Goal: Information Seeking & Learning: Learn about a topic

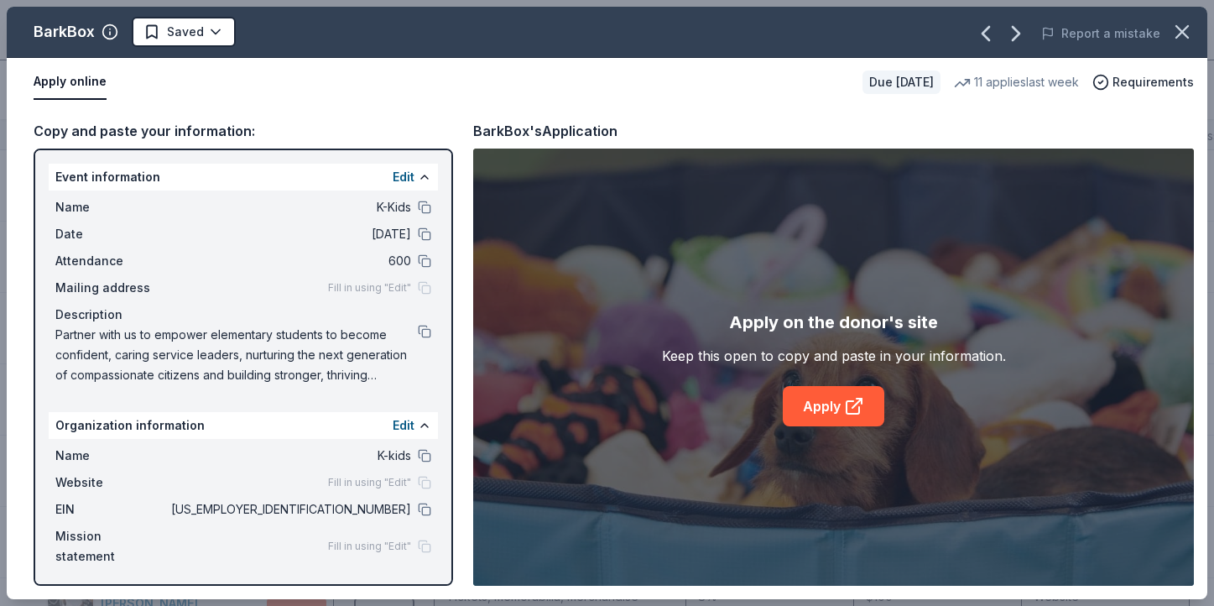
scroll to position [1, 0]
click at [1188, 24] on icon "button" at bounding box center [1182, 31] width 23 height 23
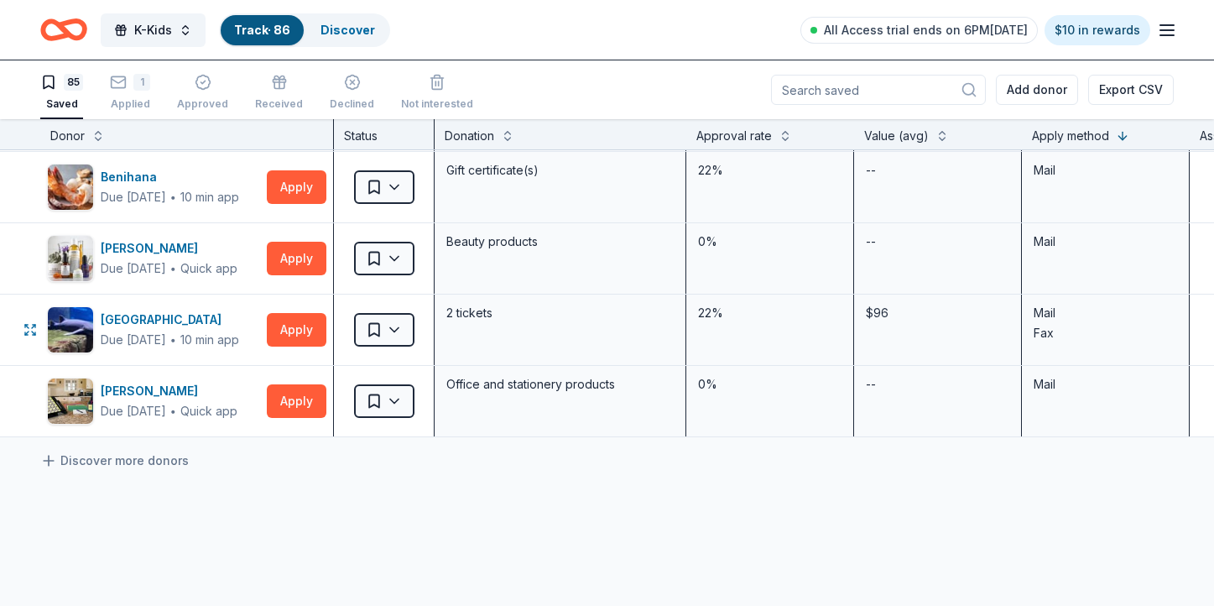
scroll to position [5799, 0]
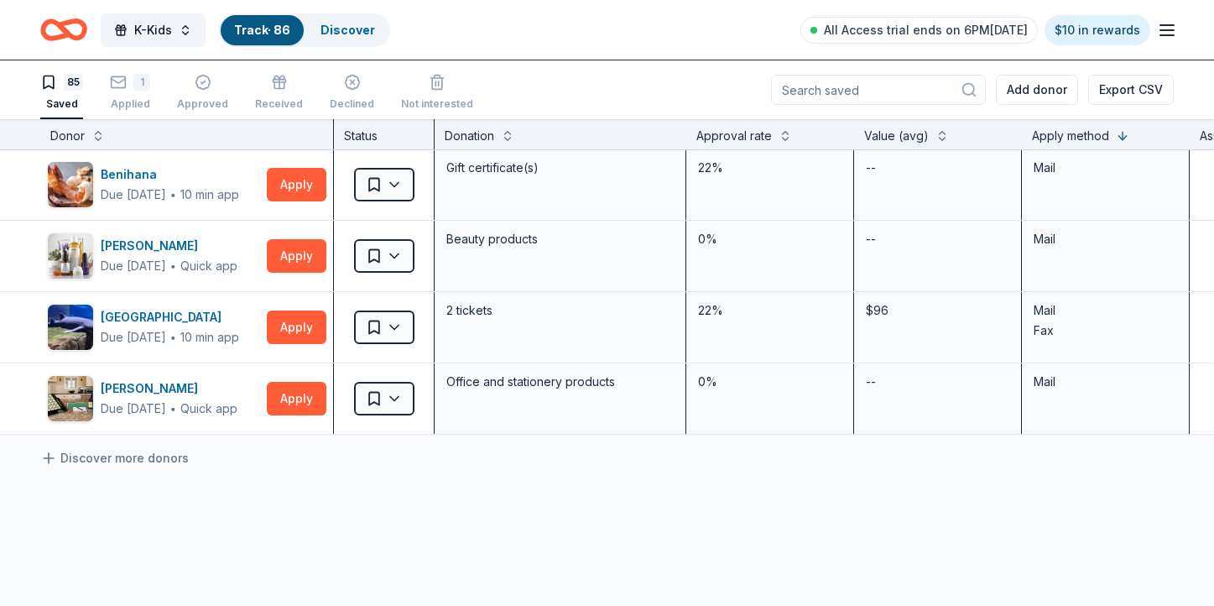
click at [74, 40] on icon "Home" at bounding box center [63, 29] width 47 height 39
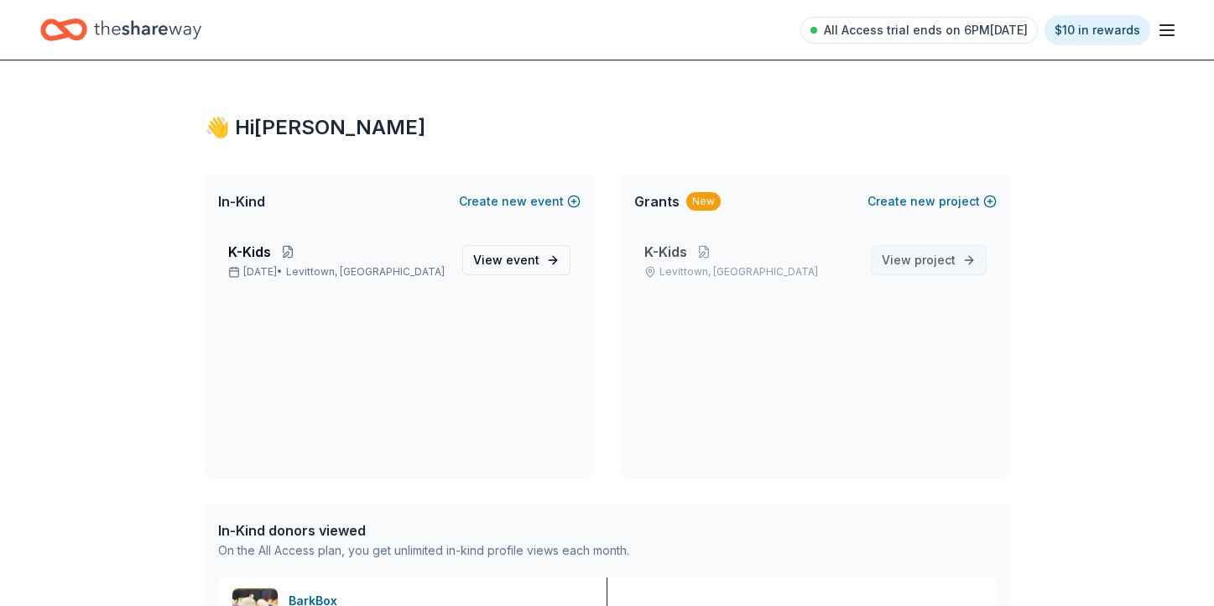
click at [937, 265] on span "project" at bounding box center [935, 260] width 41 height 14
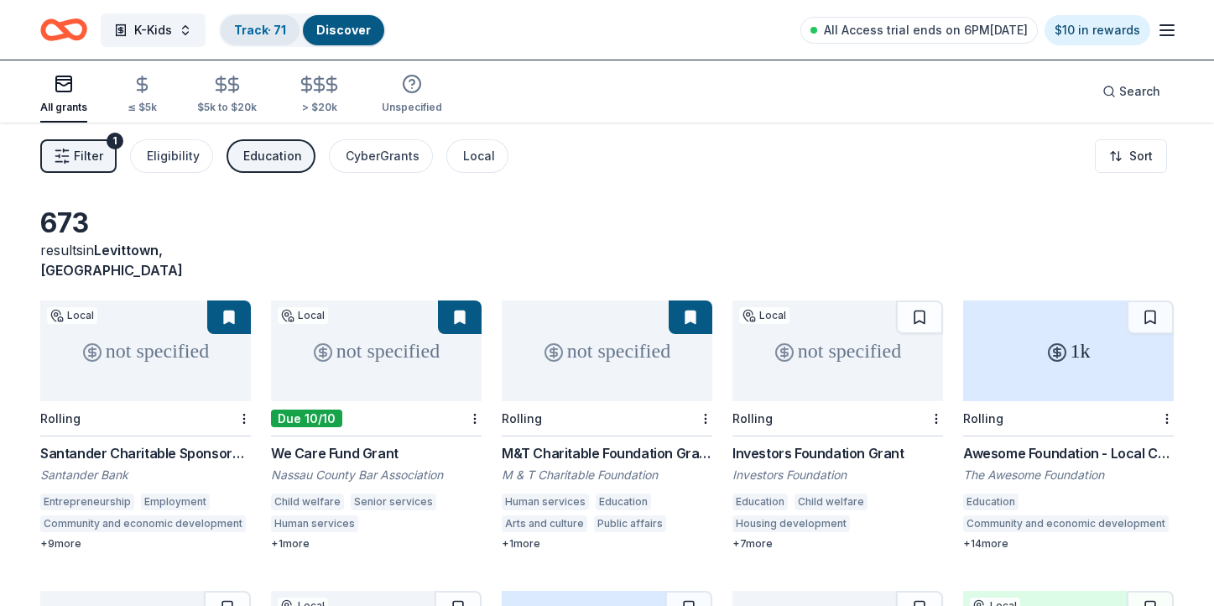
click at [246, 25] on link "Track · 71" at bounding box center [260, 30] width 52 height 14
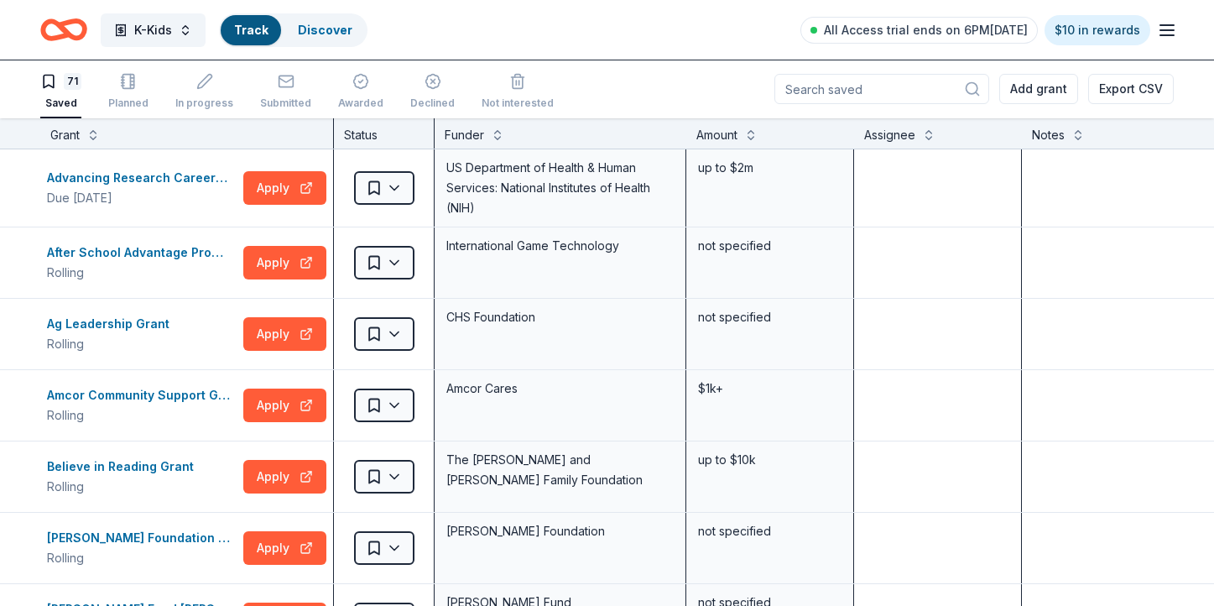
click at [246, 25] on link "Track" at bounding box center [251, 30] width 34 height 14
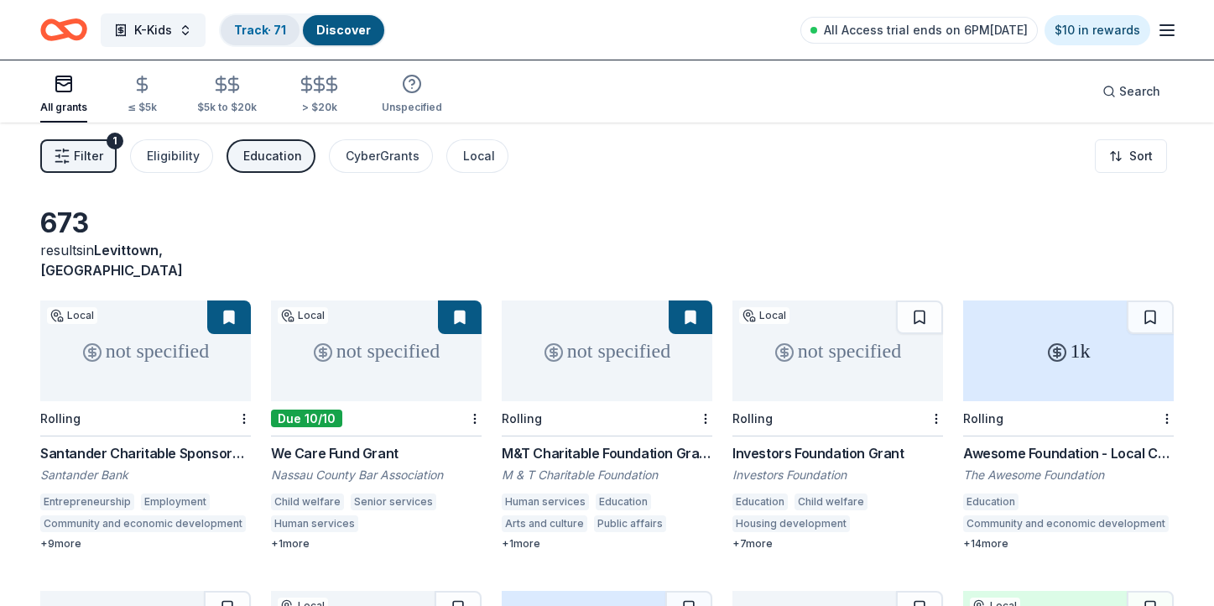
click at [246, 25] on link "Track · 71" at bounding box center [260, 30] width 52 height 14
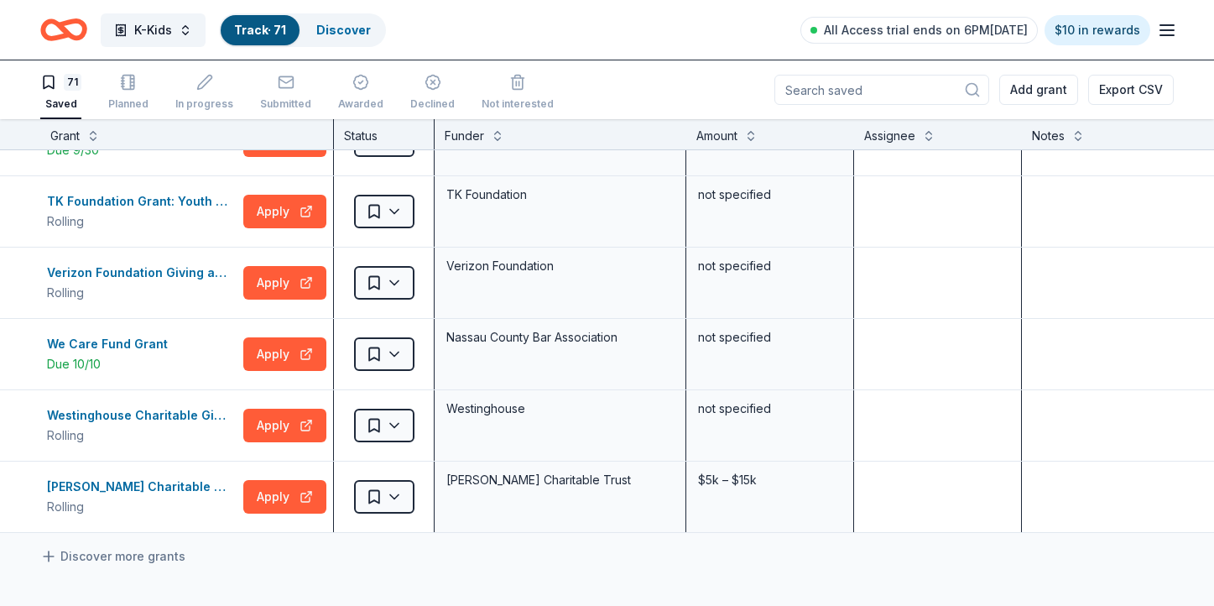
scroll to position [4713, 0]
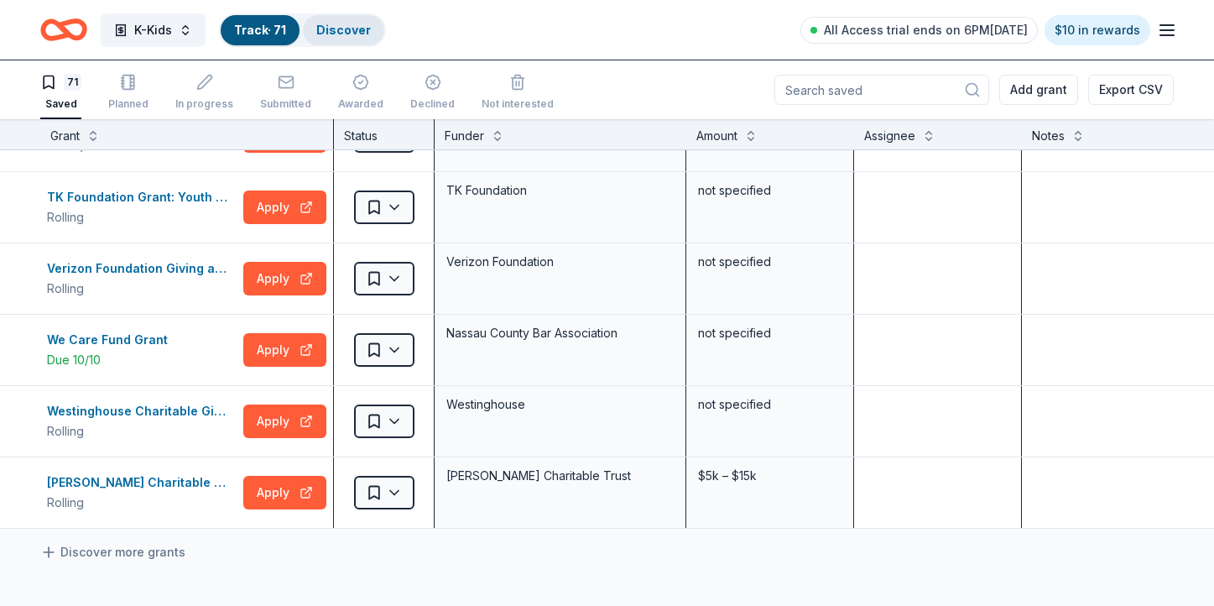
click at [351, 34] on link "Discover" at bounding box center [343, 30] width 55 height 14
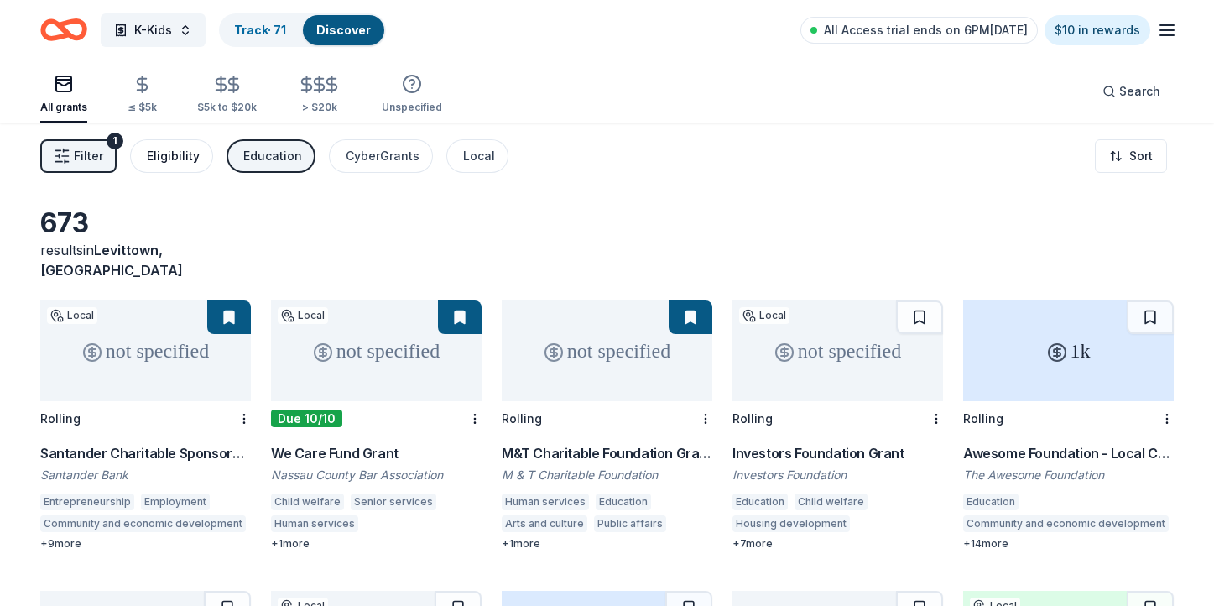
click at [171, 169] on button "Eligibility" at bounding box center [171, 156] width 83 height 34
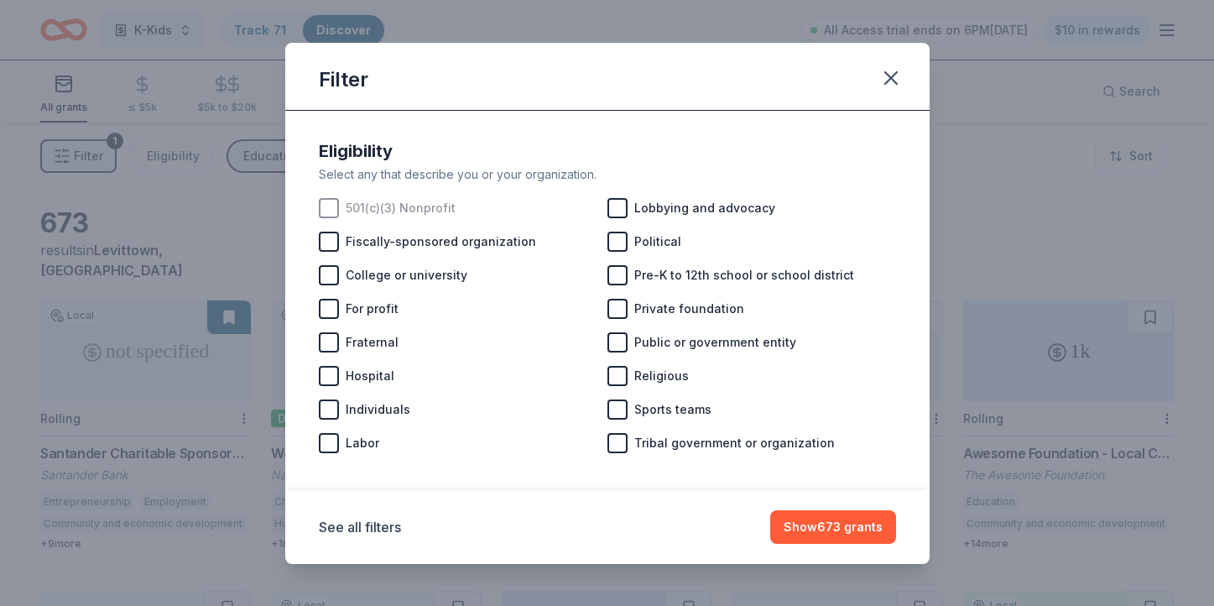
click at [368, 202] on span "501(c)(3) Nonprofit" at bounding box center [401, 208] width 110 height 20
click at [625, 279] on div at bounding box center [618, 275] width 20 height 20
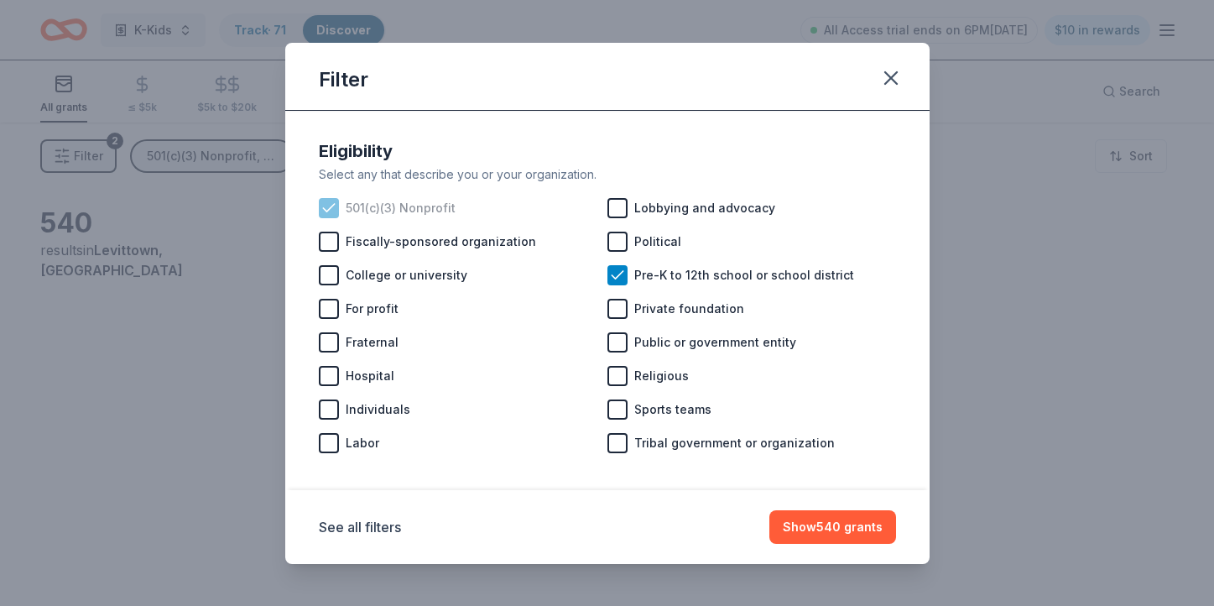
click at [379, 203] on span "501(c)(3) Nonprofit" at bounding box center [401, 208] width 110 height 20
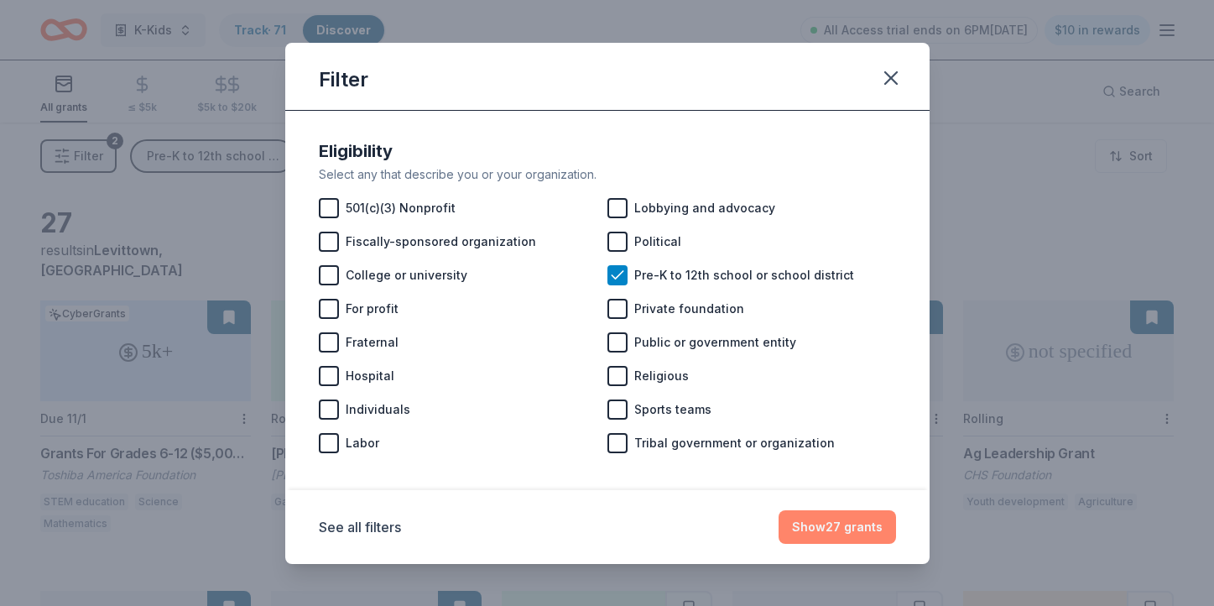
click at [850, 517] on button "Show 27 grants" at bounding box center [837, 527] width 117 height 34
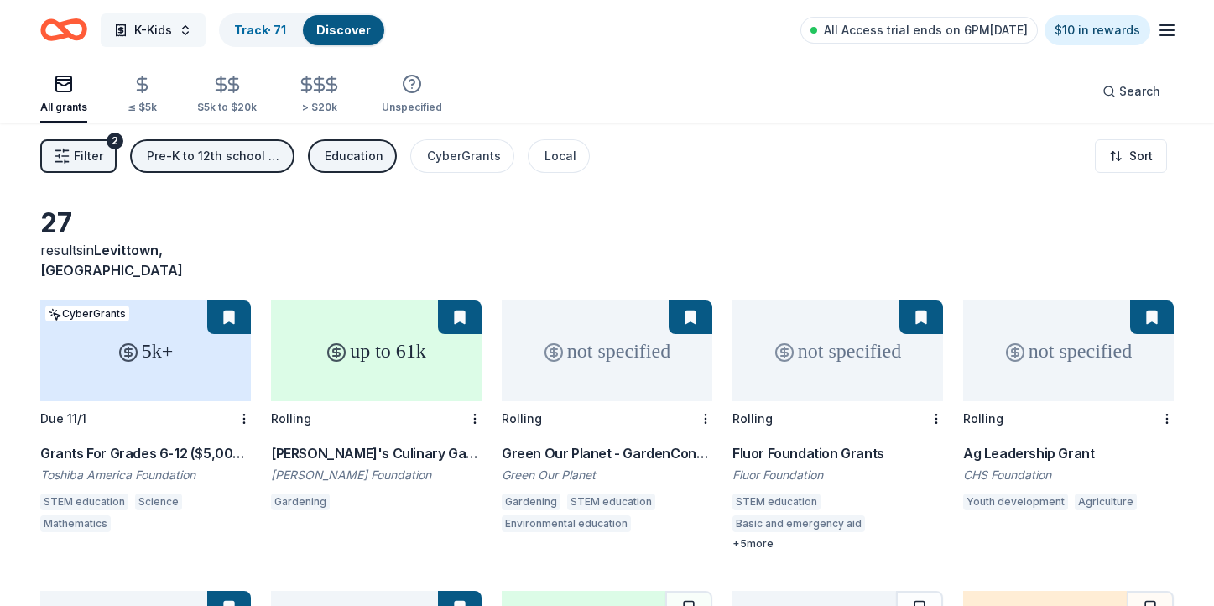
click at [149, 29] on span "K-Kids" at bounding box center [153, 30] width 38 height 20
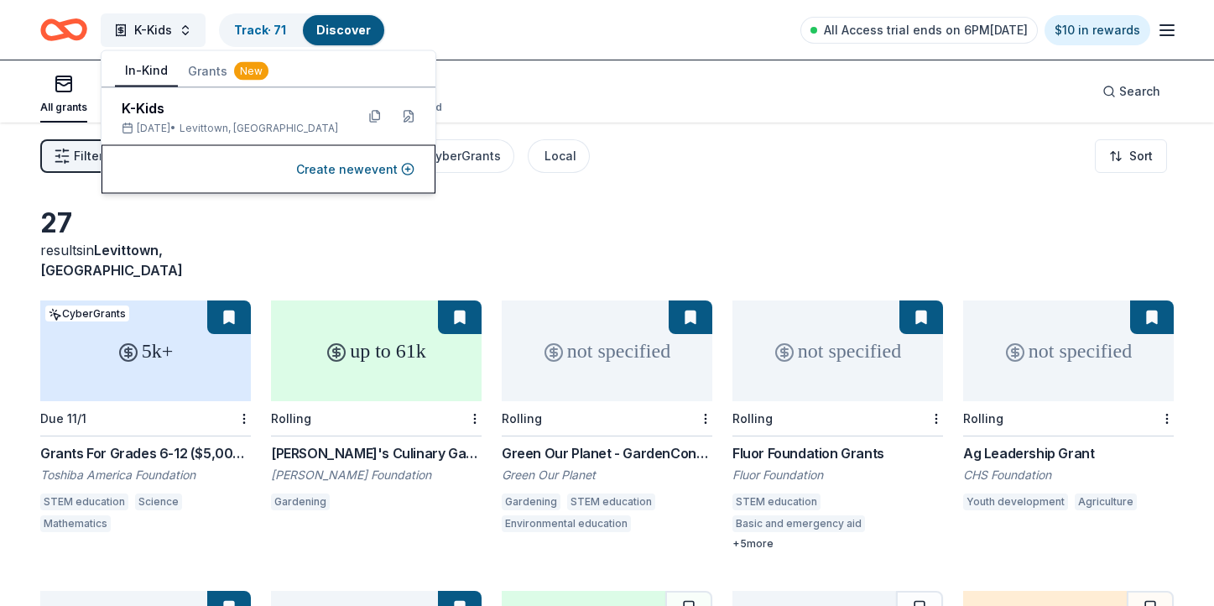
click at [159, 65] on button "In-Kind" at bounding box center [146, 71] width 63 height 32
click at [255, 29] on link "Track · 71" at bounding box center [260, 30] width 52 height 14
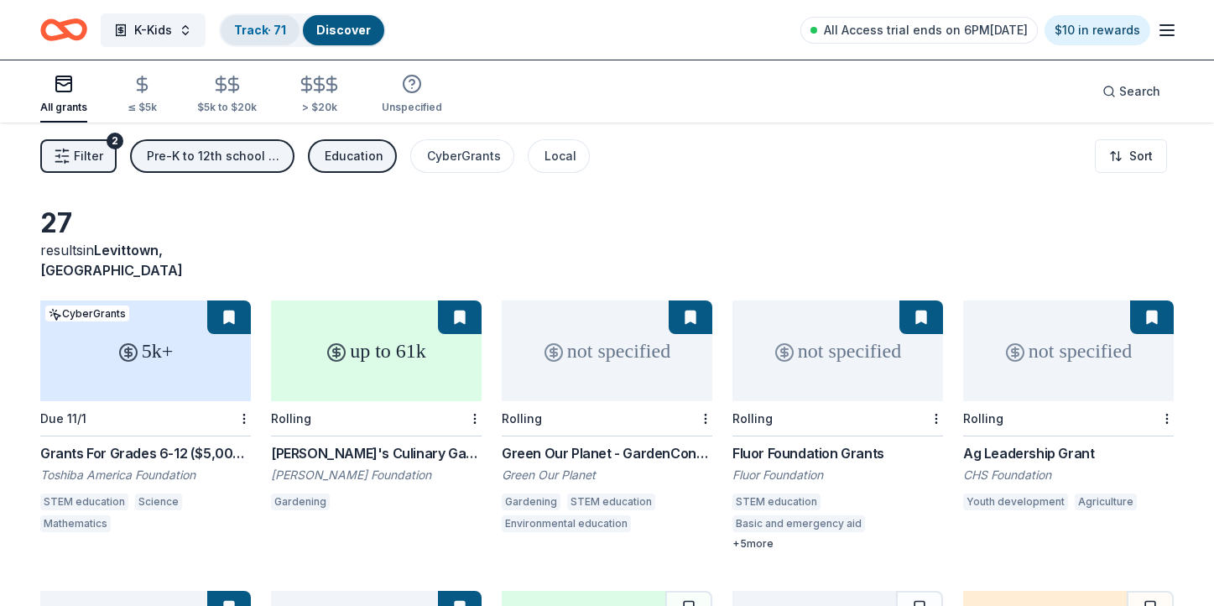
click at [255, 29] on link "Track · 71" at bounding box center [260, 30] width 52 height 14
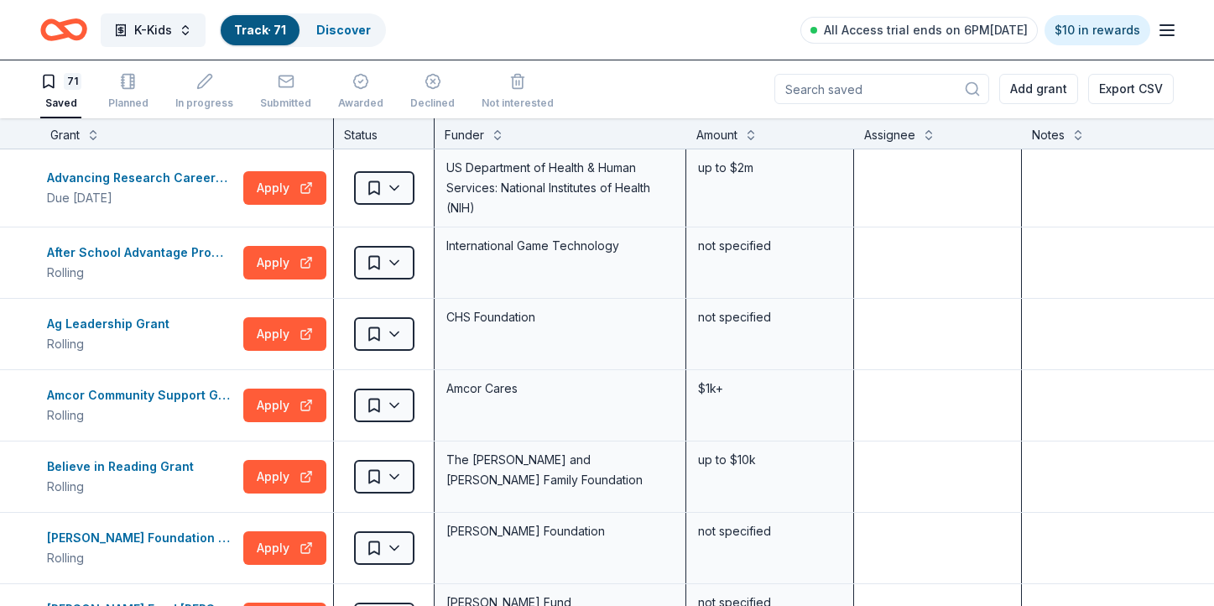
click at [54, 34] on icon "Home" at bounding box center [63, 29] width 47 height 39
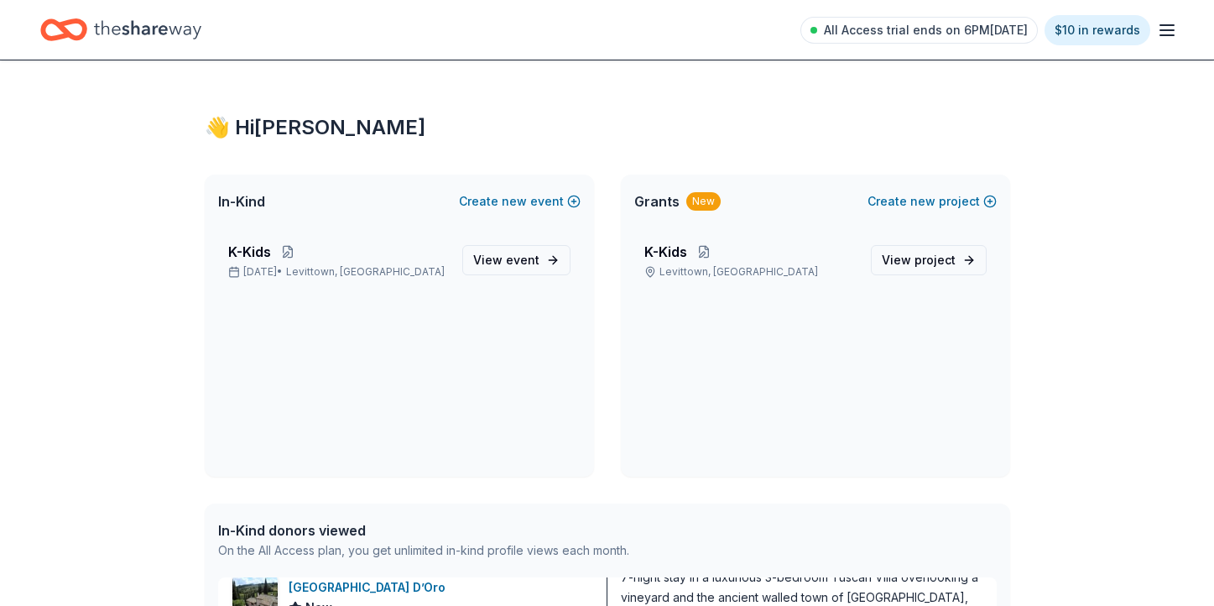
click at [1162, 34] on icon "button" at bounding box center [1167, 30] width 20 height 20
